Goal: Check status: Check status

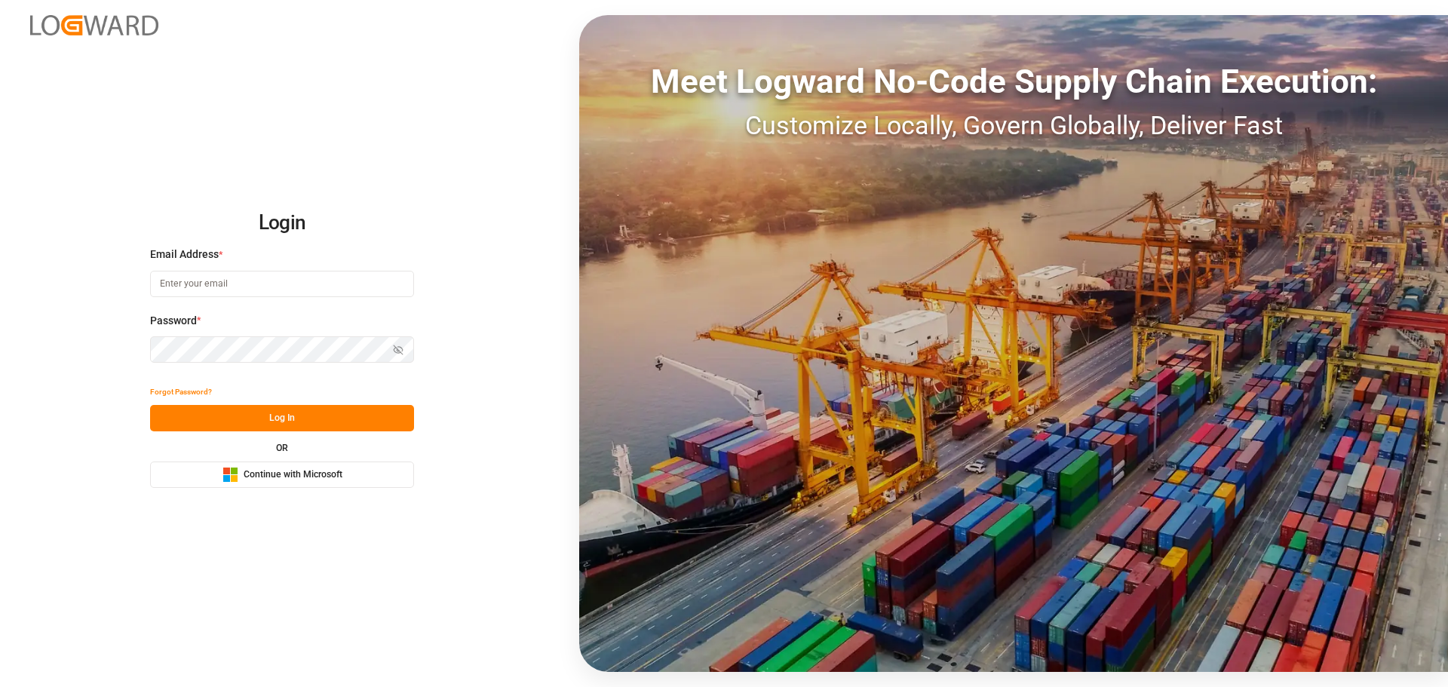
click at [287, 476] on span "Continue with Microsoft" at bounding box center [293, 475] width 99 height 14
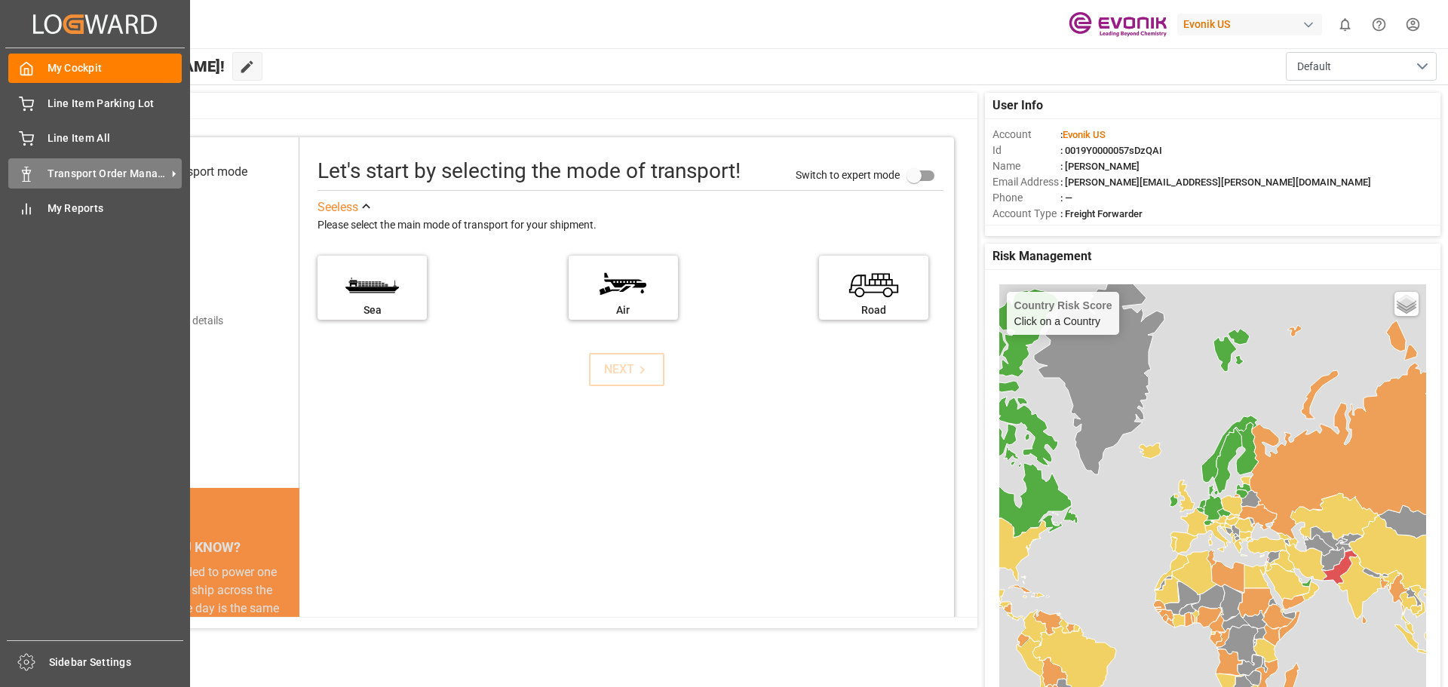
click at [72, 175] on span "Transport Order Management" at bounding box center [107, 174] width 119 height 16
click at [49, 170] on span "Transport Order Management" at bounding box center [107, 174] width 119 height 16
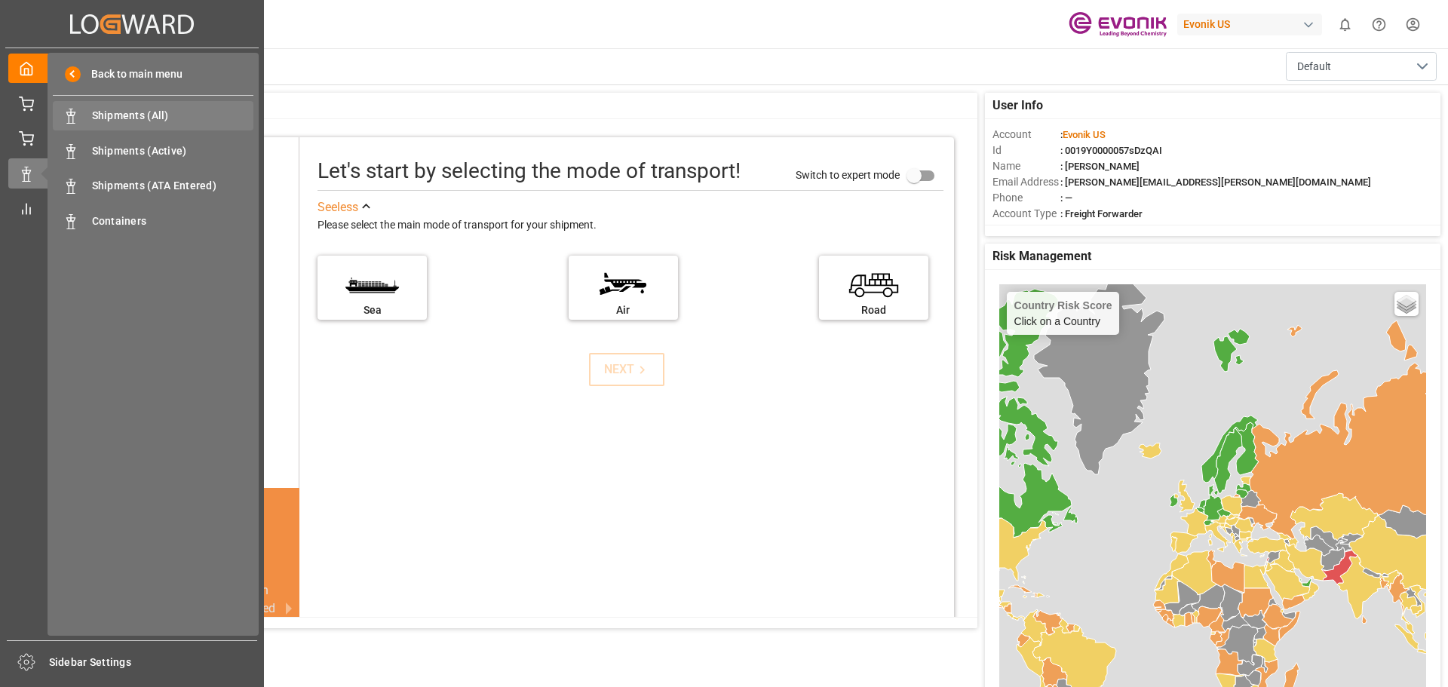
click at [110, 120] on span "Shipments (All)" at bounding box center [173, 116] width 162 height 16
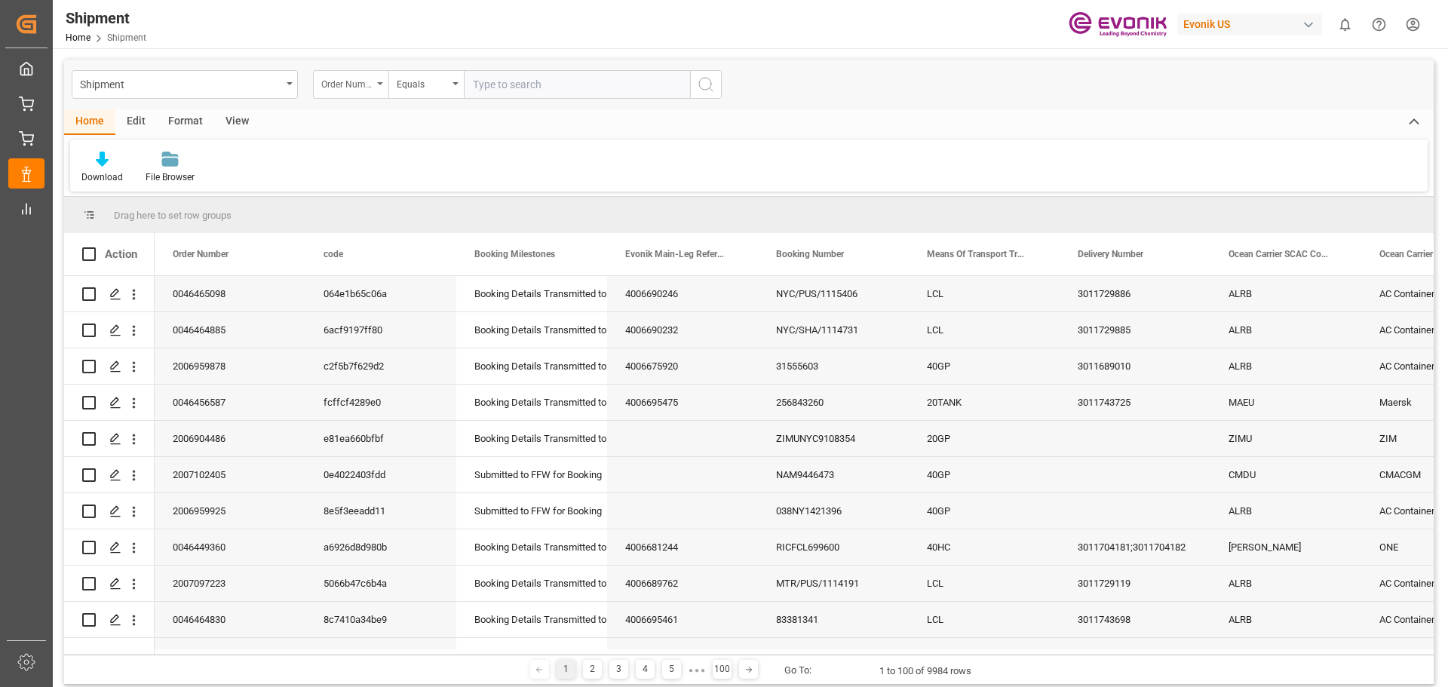
click at [377, 85] on div "Order Number" at bounding box center [350, 84] width 75 height 29
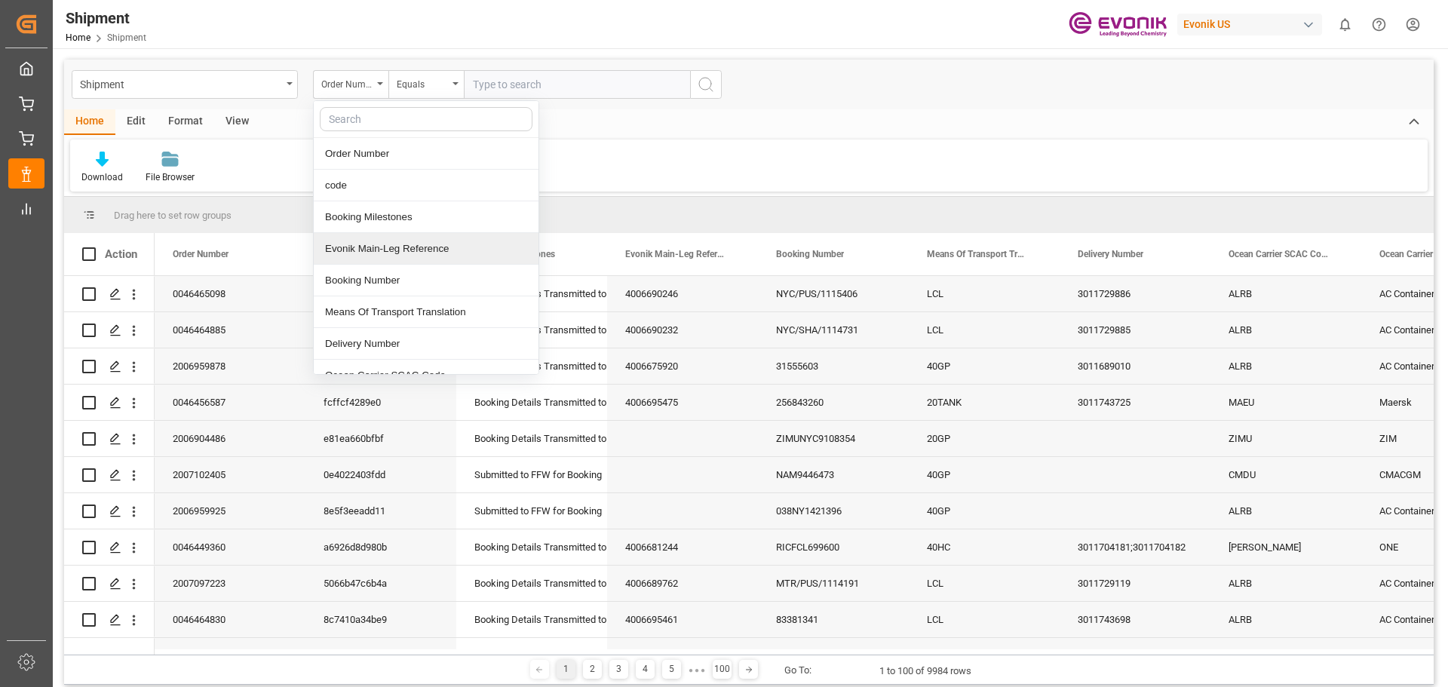
click at [379, 254] on div "Evonik Main-Leg Reference" at bounding box center [426, 249] width 225 height 32
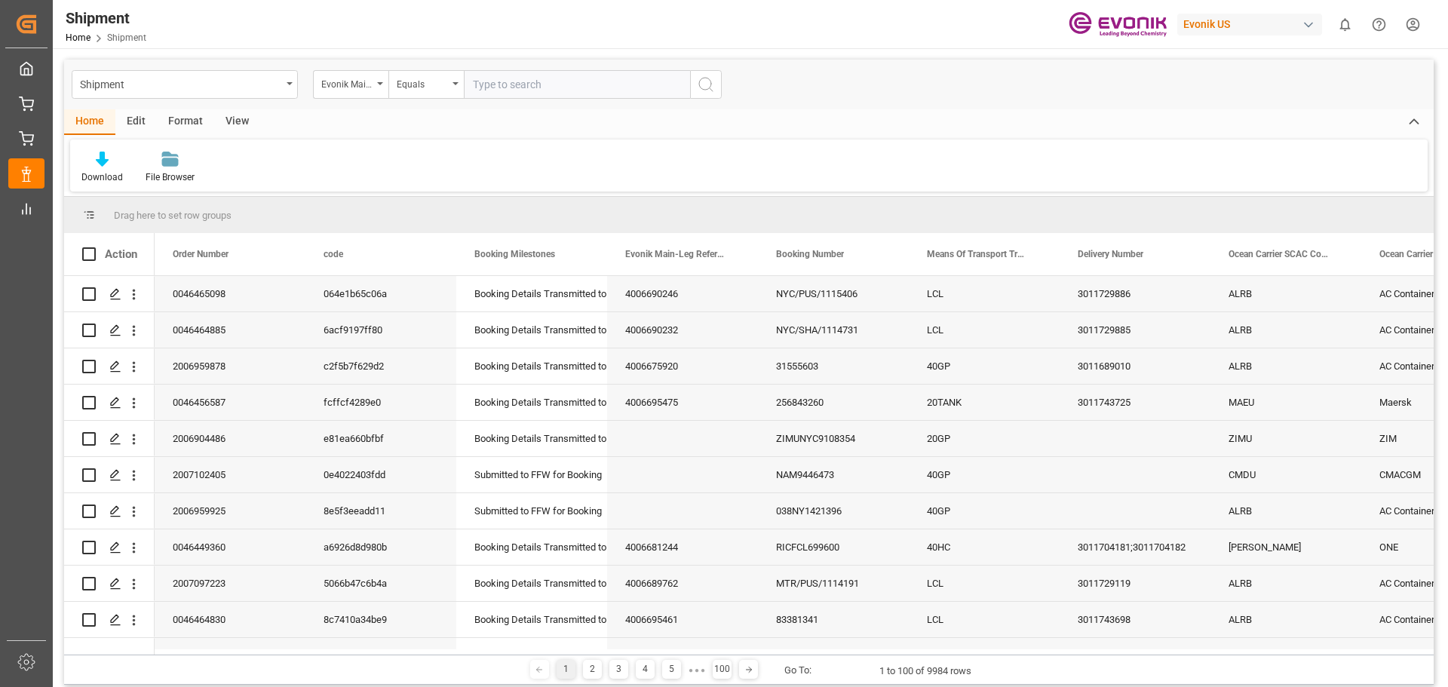
click at [490, 85] on input "text" at bounding box center [577, 84] width 226 height 29
type input "4006622644"
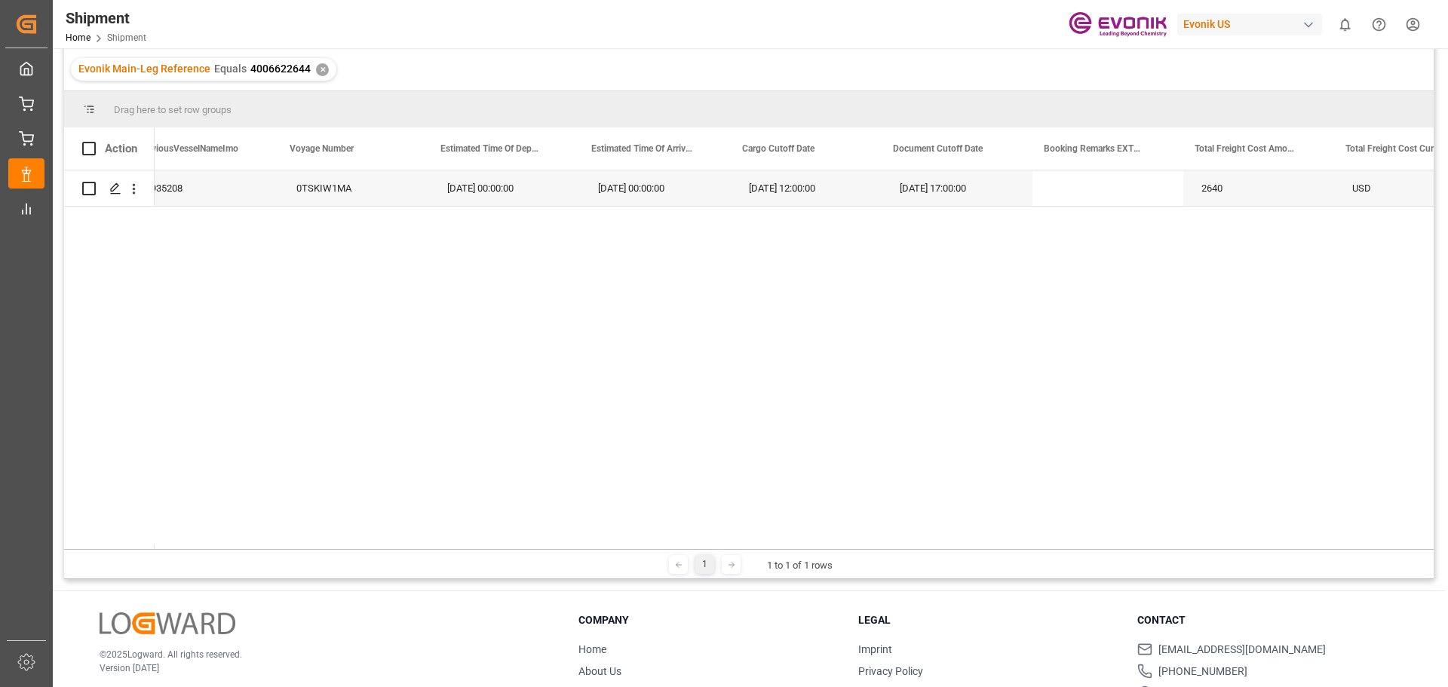
scroll to position [0, 3353]
